Goal: Task Accomplishment & Management: Manage account settings

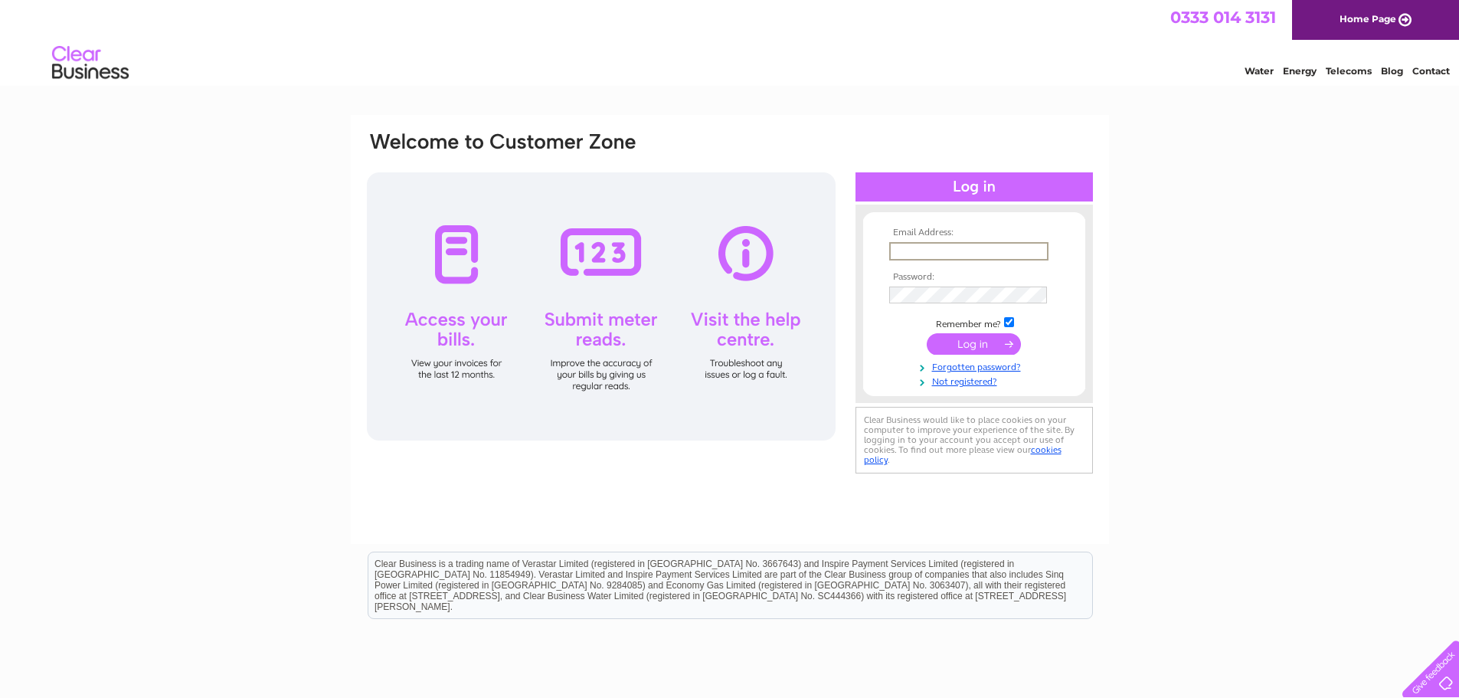
click at [949, 255] on input "text" at bounding box center [968, 251] width 159 height 18
click at [1011, 324] on input "checkbox" at bounding box center [1009, 321] width 10 height 10
checkbox input "false"
click at [949, 253] on input "text" at bounding box center [968, 251] width 159 height 18
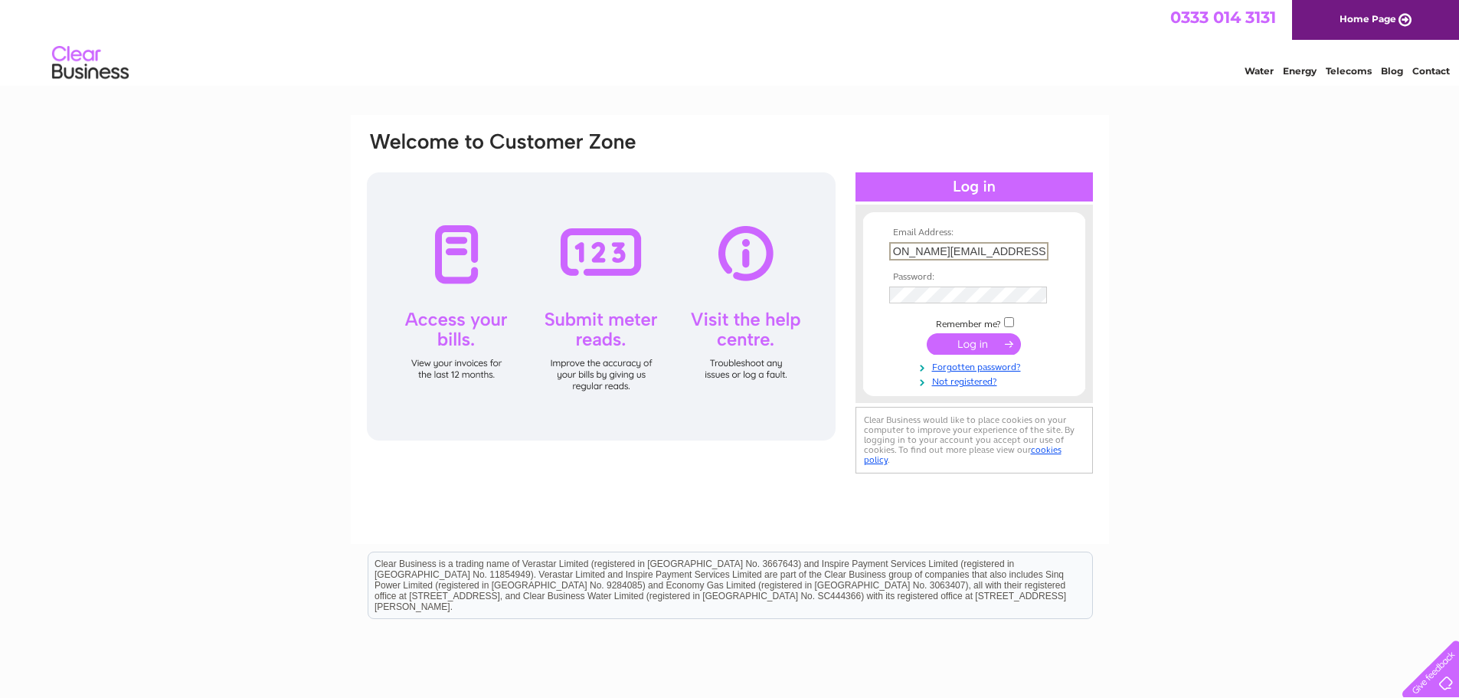
type input "kerrie.thompson@ipm-pensions.co.uk"
click at [973, 343] on input "submit" at bounding box center [974, 343] width 94 height 21
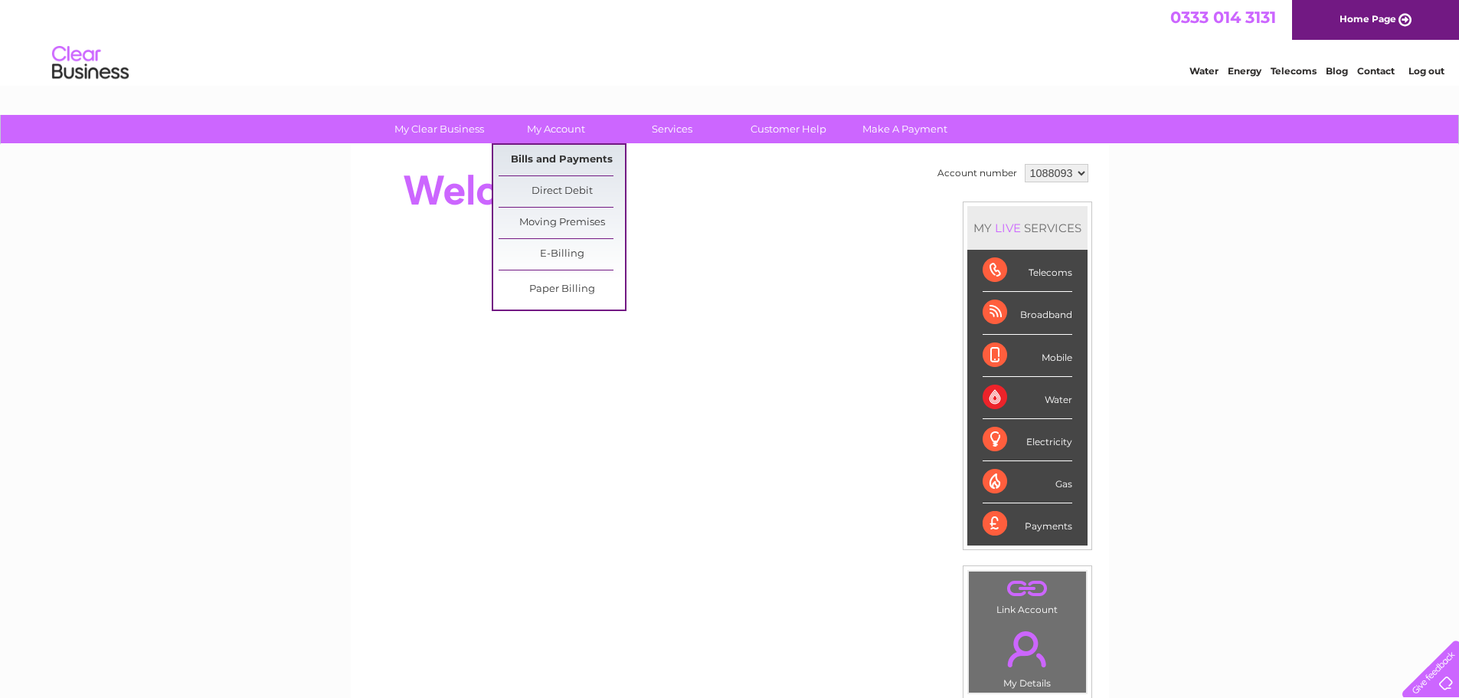
click at [535, 162] on link "Bills and Payments" at bounding box center [562, 160] width 126 height 31
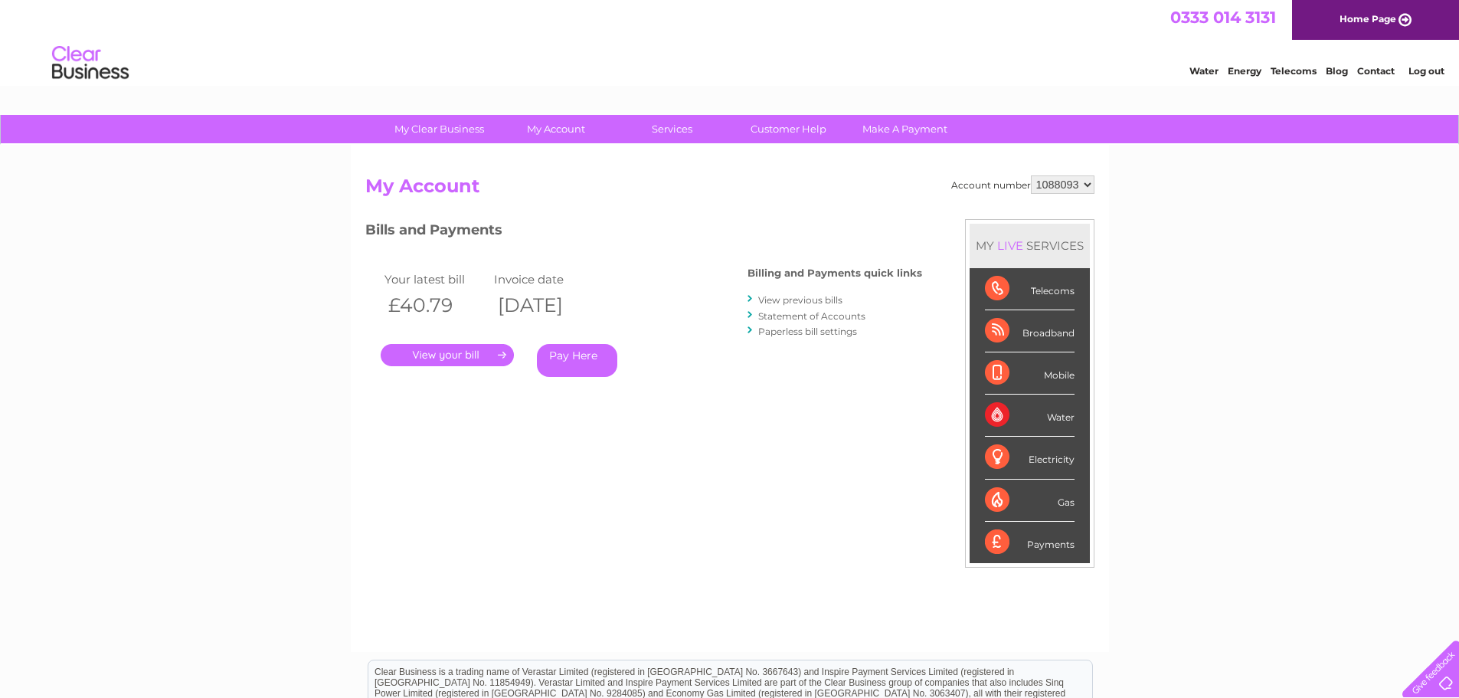
click at [1081, 178] on select "1088093" at bounding box center [1063, 184] width 64 height 18
click at [1084, 178] on select "1088093" at bounding box center [1063, 184] width 64 height 18
click at [466, 355] on link "." at bounding box center [447, 355] width 133 height 22
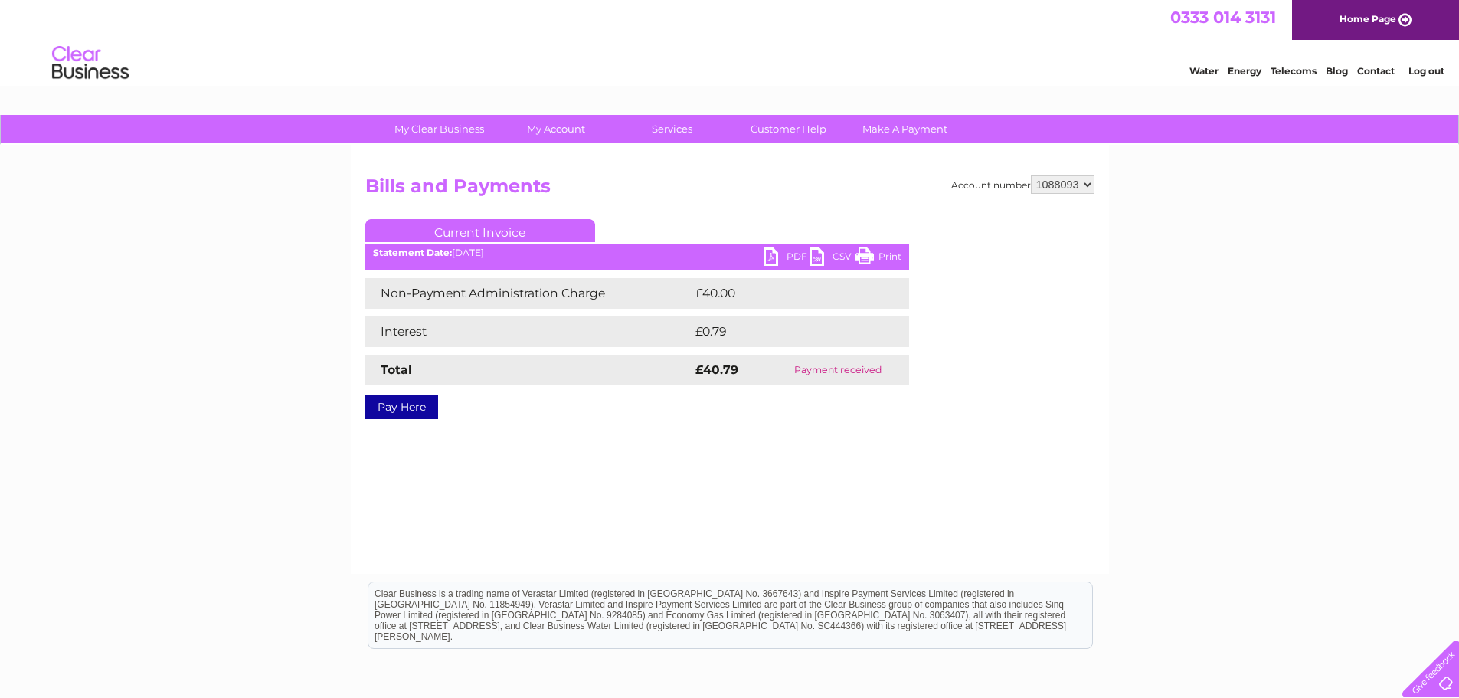
click at [786, 257] on link "PDF" at bounding box center [787, 258] width 46 height 22
click at [1048, 182] on select "1088093" at bounding box center [1063, 184] width 64 height 18
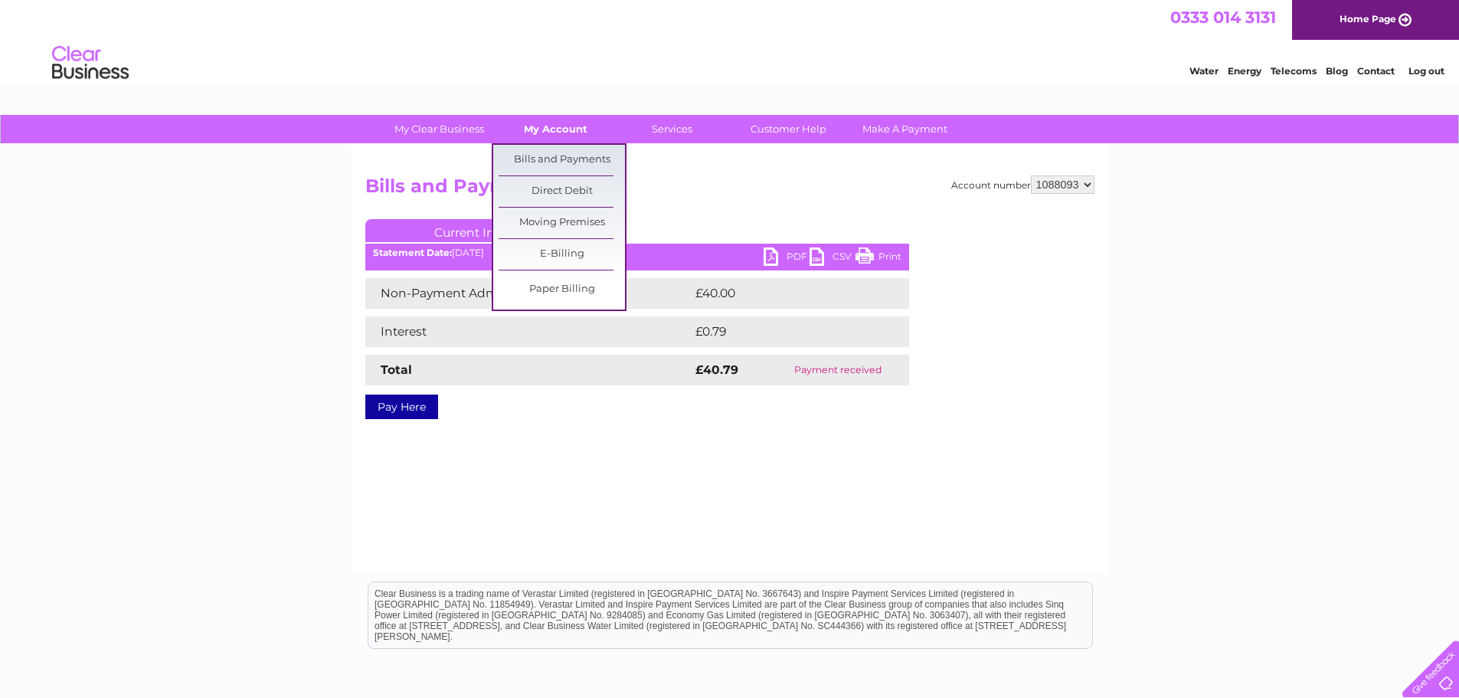
click at [551, 133] on link "My Account" at bounding box center [555, 129] width 126 height 28
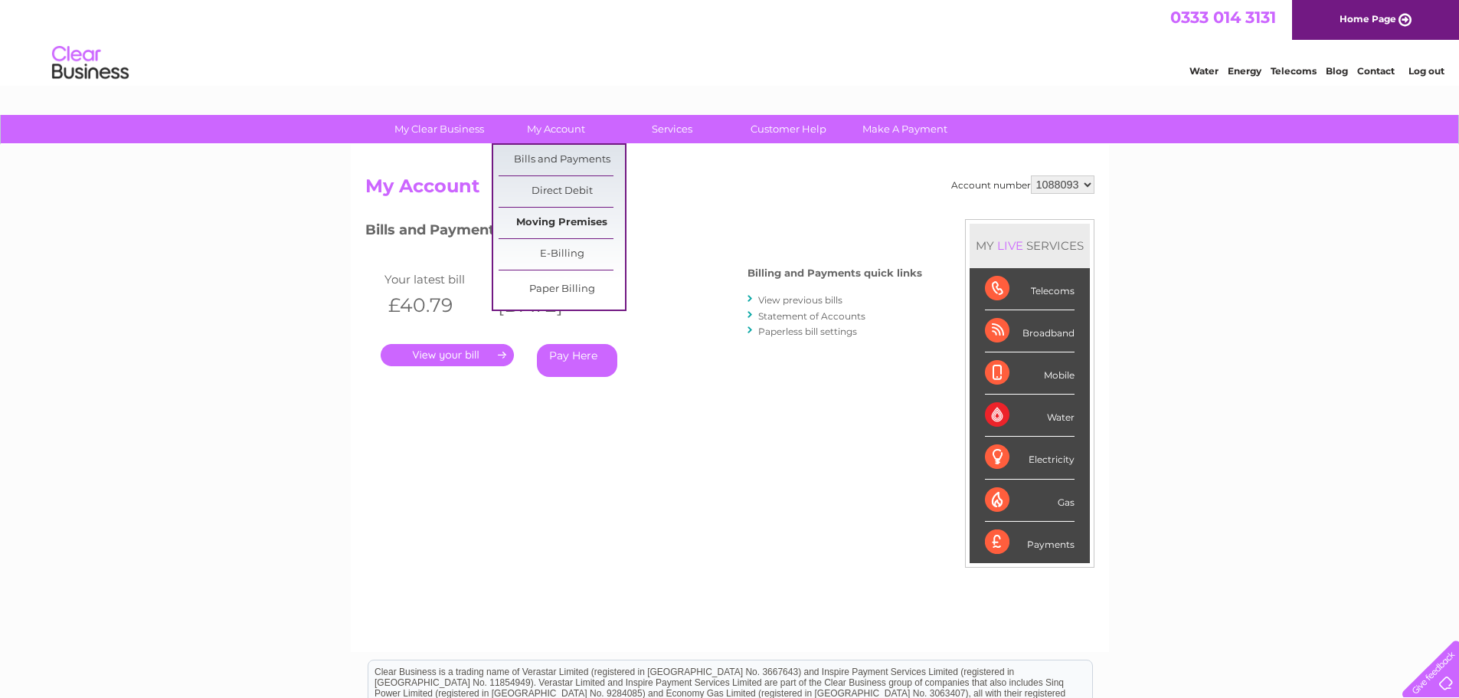
click at [544, 222] on link "Moving Premises" at bounding box center [562, 223] width 126 height 31
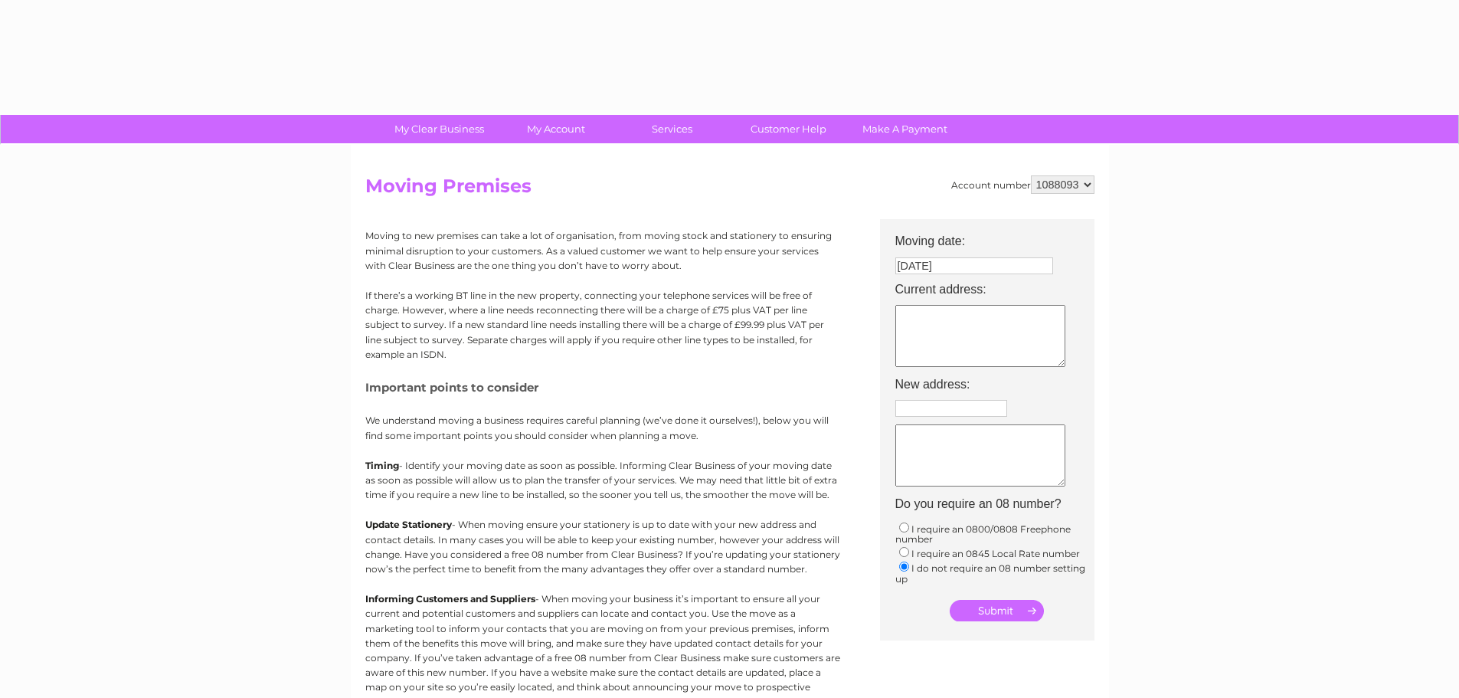
type input "Enter postcode..."
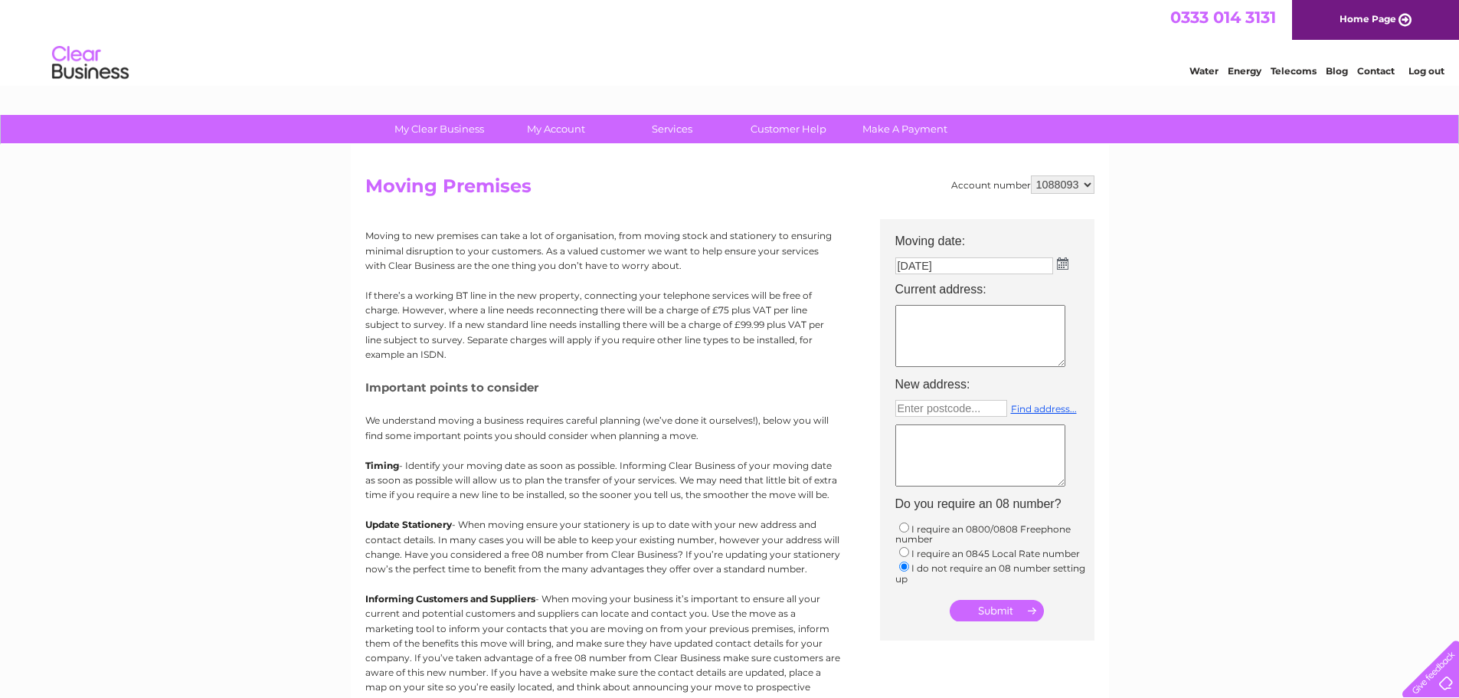
click at [1418, 68] on link "Log out" at bounding box center [1426, 70] width 36 height 11
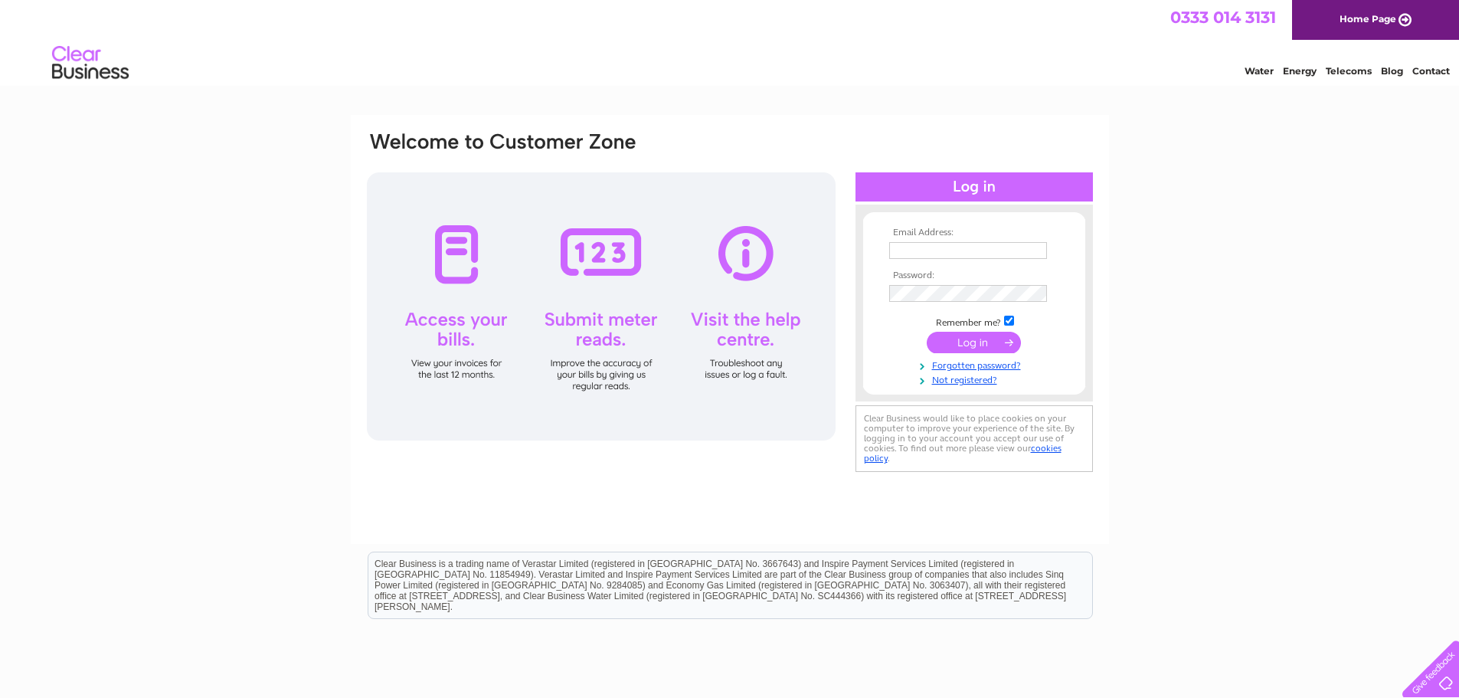
click at [922, 247] on input "text" at bounding box center [968, 250] width 158 height 17
type input "[PERSON_NAME][EMAIL_ADDRESS][PERSON_NAME][DOMAIN_NAME]"
click at [1011, 322] on input "checkbox" at bounding box center [1009, 321] width 10 height 10
checkbox input "false"
click at [1435, 681] on div at bounding box center [1427, 665] width 63 height 63
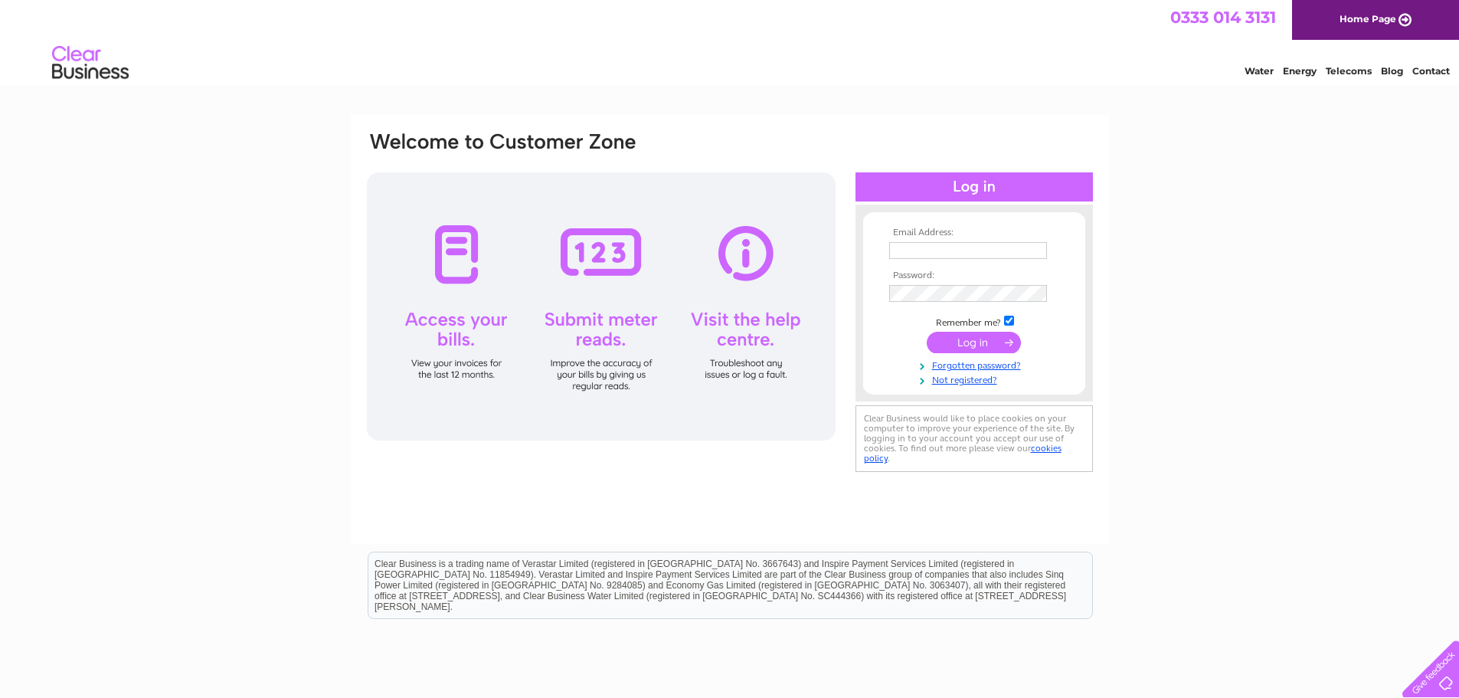
click at [970, 247] on input "text" at bounding box center [968, 250] width 158 height 17
type input "[PERSON_NAME][EMAIL_ADDRESS][PERSON_NAME][DOMAIN_NAME]"
click at [1012, 317] on input "checkbox" at bounding box center [1009, 322] width 10 height 10
checkbox input "false"
click at [1005, 343] on input "submit" at bounding box center [974, 342] width 94 height 21
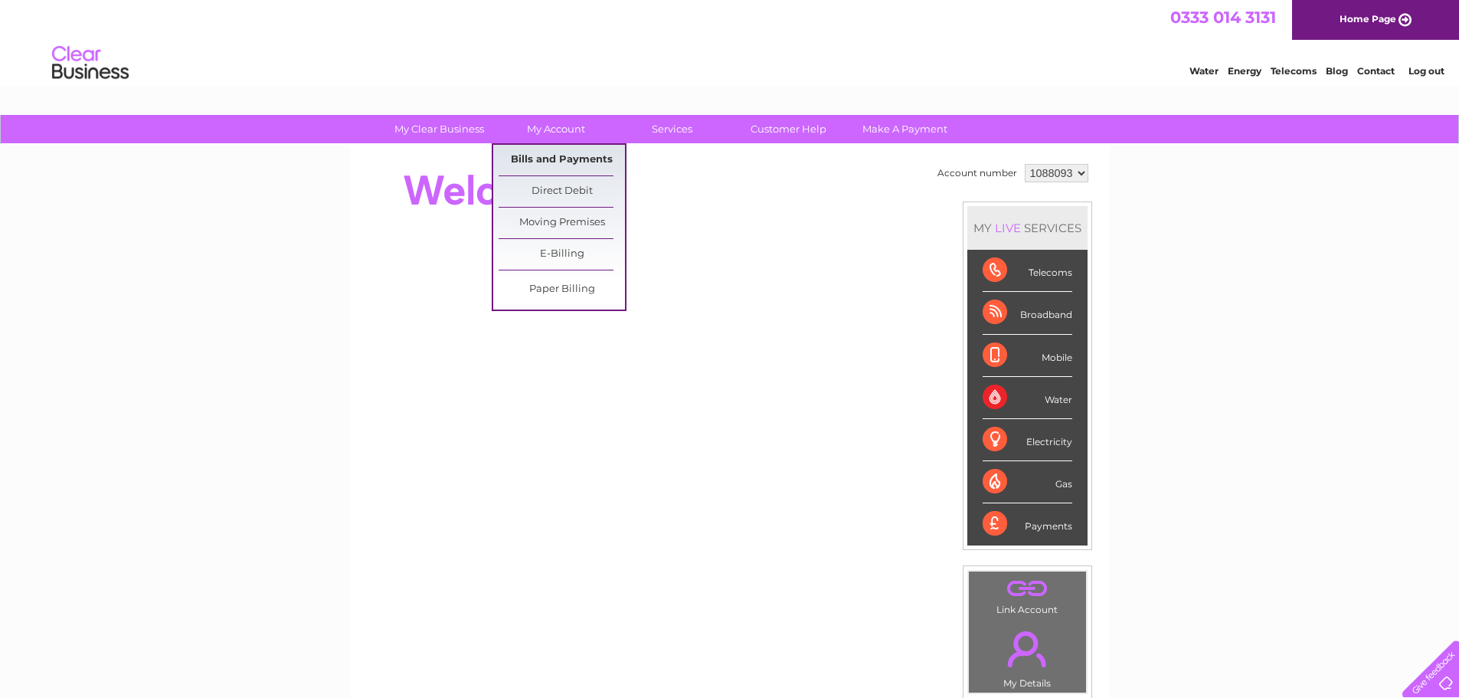
click at [561, 159] on link "Bills and Payments" at bounding box center [562, 160] width 126 height 31
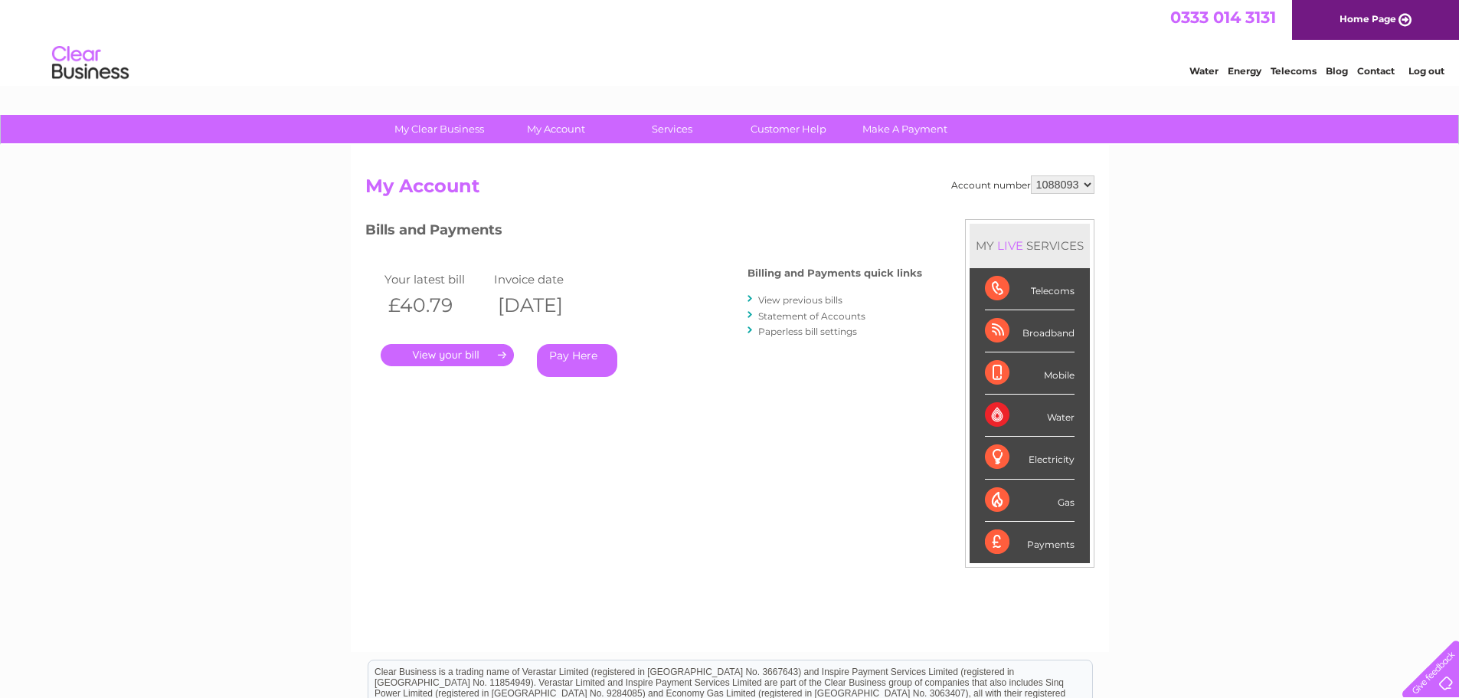
click at [1084, 185] on select "1088093" at bounding box center [1063, 184] width 64 height 18
click at [1415, 69] on link "Log out" at bounding box center [1426, 70] width 36 height 11
